Goal: Use online tool/utility: Utilize a website feature to perform a specific function

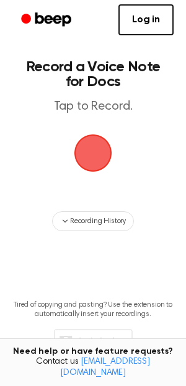
click at [105, 158] on span "button" at bounding box center [93, 153] width 48 height 48
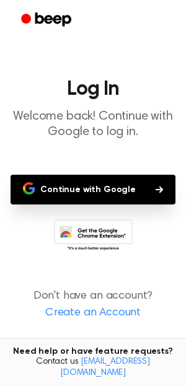
click at [104, 193] on button "Continue with Google" at bounding box center [93, 190] width 165 height 30
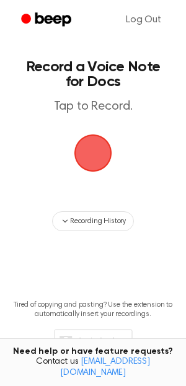
click at [101, 148] on span "button" at bounding box center [93, 153] width 42 height 42
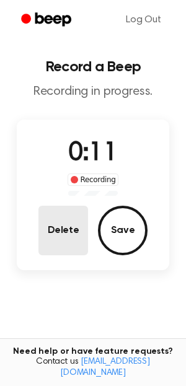
click at [86, 230] on button "Delete" at bounding box center [63, 231] width 50 height 50
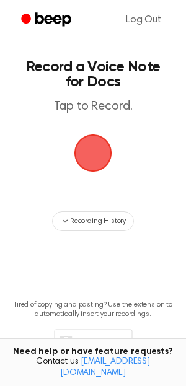
click at [107, 154] on span "button" at bounding box center [93, 153] width 42 height 42
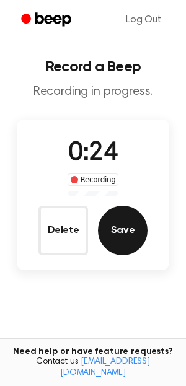
click at [126, 228] on button "Save" at bounding box center [123, 231] width 50 height 50
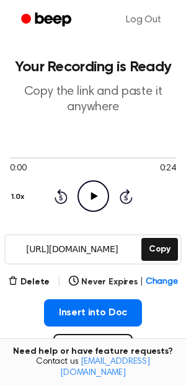
click at [99, 202] on icon "Play Audio" at bounding box center [94, 197] width 32 height 32
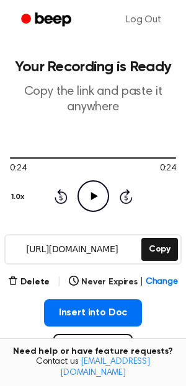
click at [99, 202] on icon "Play Audio" at bounding box center [94, 197] width 32 height 32
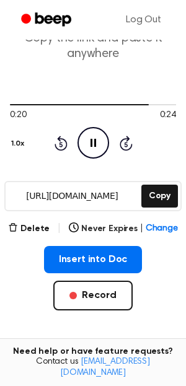
scroll to position [48, 0]
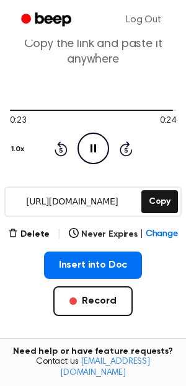
click at [99, 147] on icon "Pause Audio" at bounding box center [94, 149] width 32 height 32
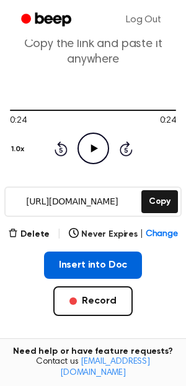
click at [94, 263] on button "Insert into Doc" at bounding box center [93, 265] width 99 height 27
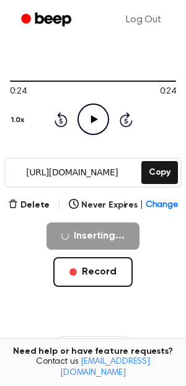
scroll to position [109, 0]
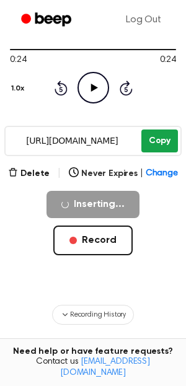
click at [159, 138] on button "Copy" at bounding box center [159, 141] width 37 height 23
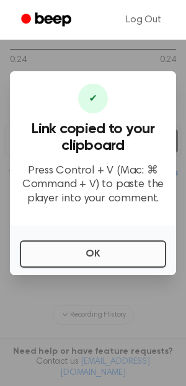
click at [138, 259] on button "OK" at bounding box center [93, 254] width 146 height 27
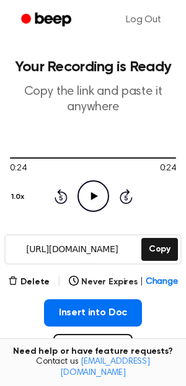
scroll to position [0, 0]
